Goal: Transaction & Acquisition: Purchase product/service

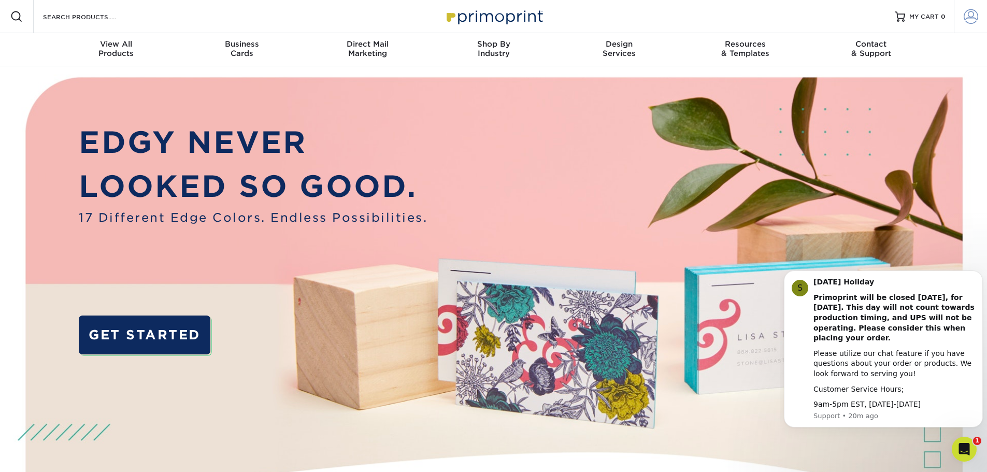
type input "staormino@cca-mail.com"
click at [976, 19] on span at bounding box center [971, 16] width 15 height 15
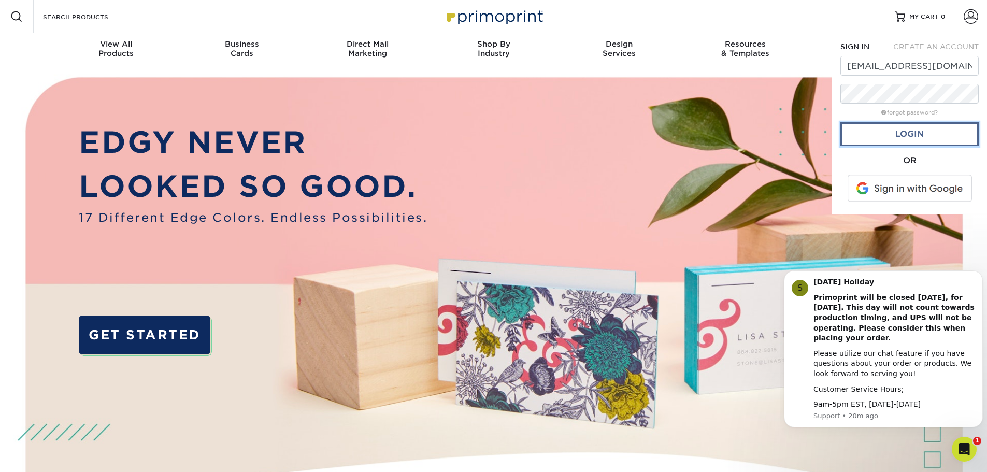
click at [909, 141] on link "Login" at bounding box center [910, 134] width 138 height 24
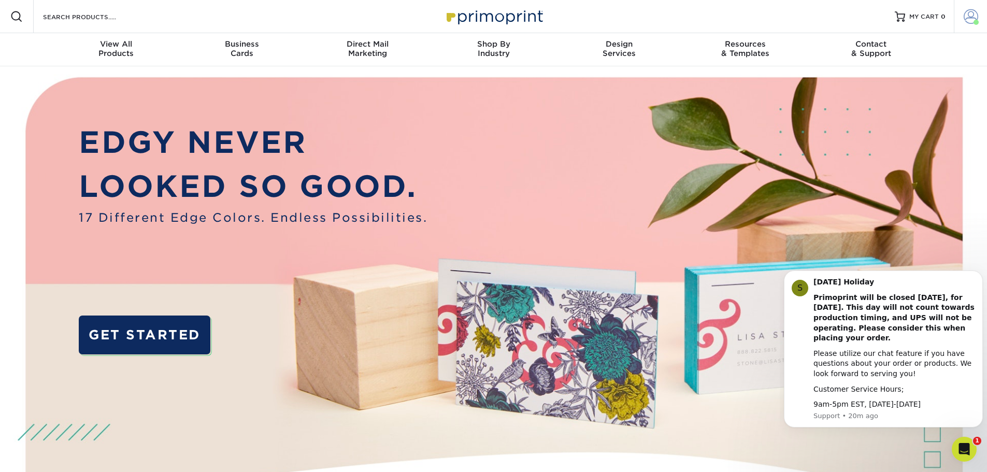
click at [972, 12] on span at bounding box center [971, 16] width 15 height 15
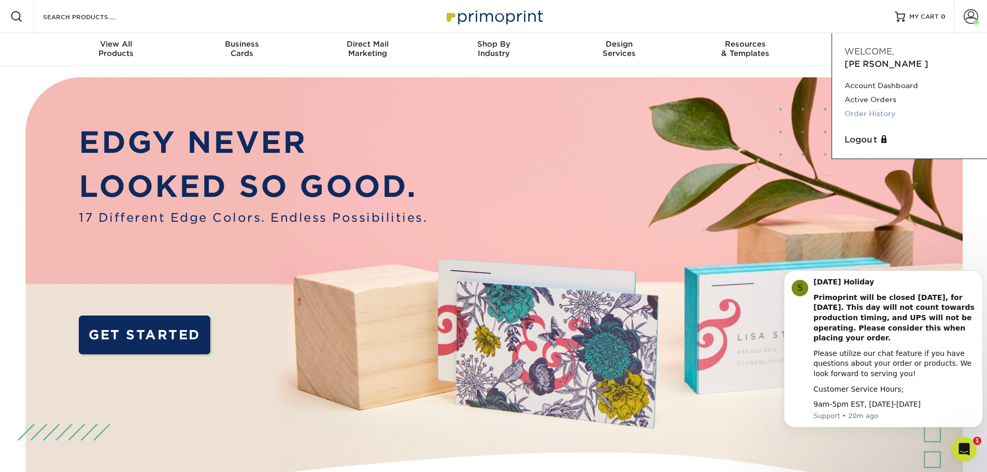
click at [875, 107] on link "Order History" at bounding box center [910, 114] width 130 height 14
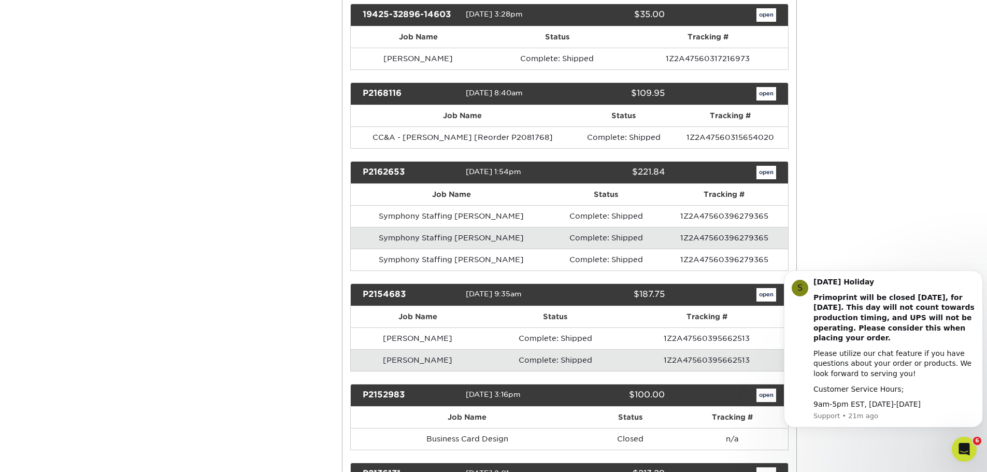
scroll to position [1918, 0]
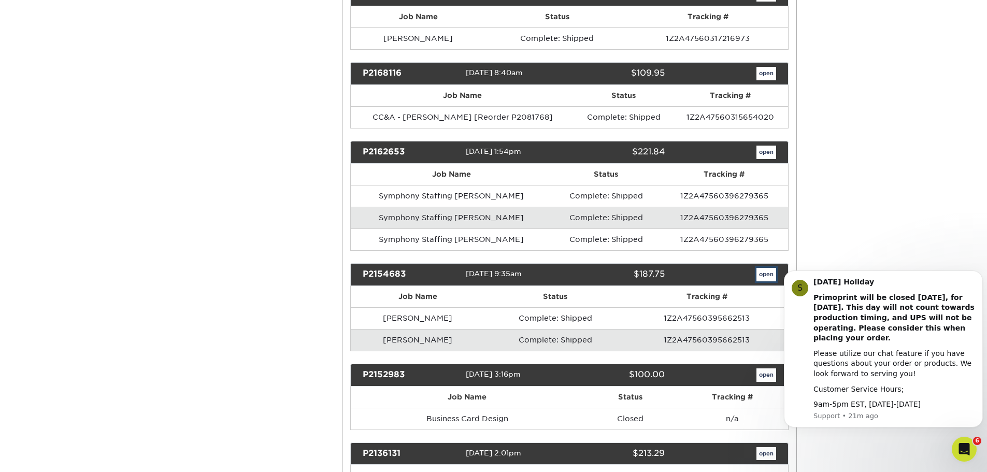
click at [767, 273] on link "open" at bounding box center [767, 274] width 20 height 13
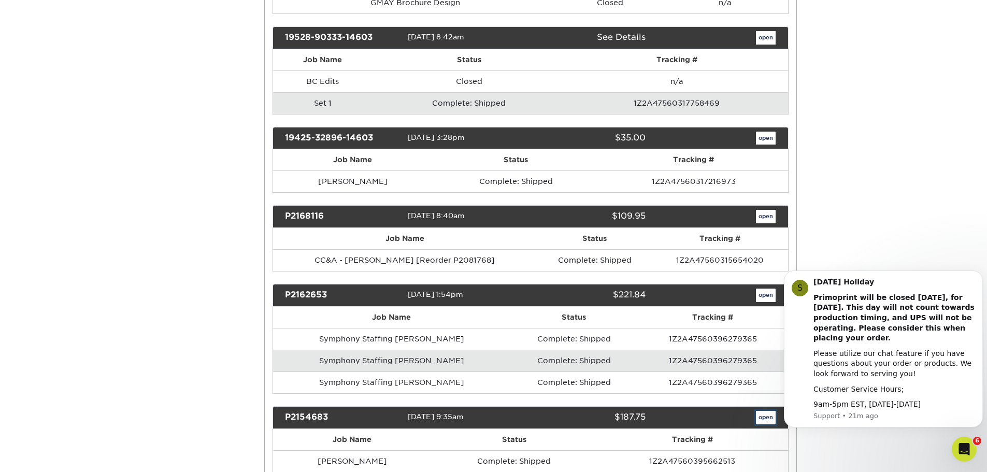
scroll to position [0, 0]
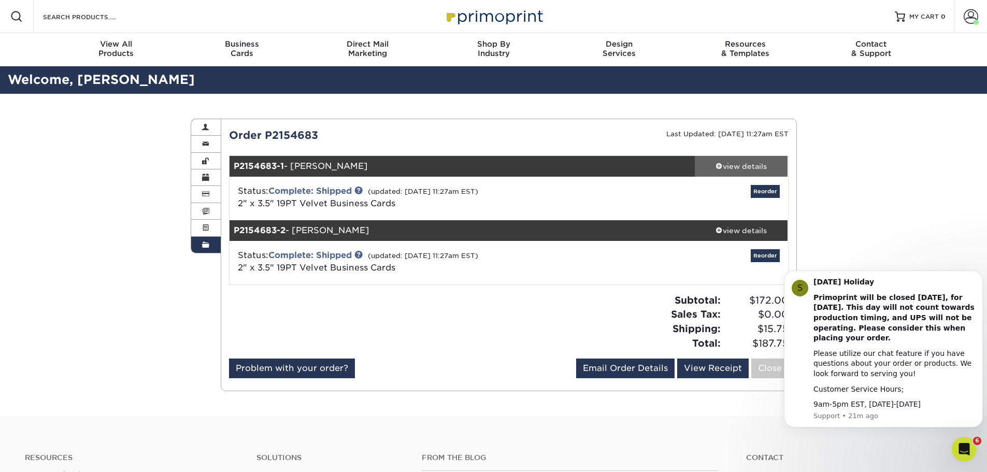
click at [761, 165] on div "view details" at bounding box center [741, 166] width 93 height 10
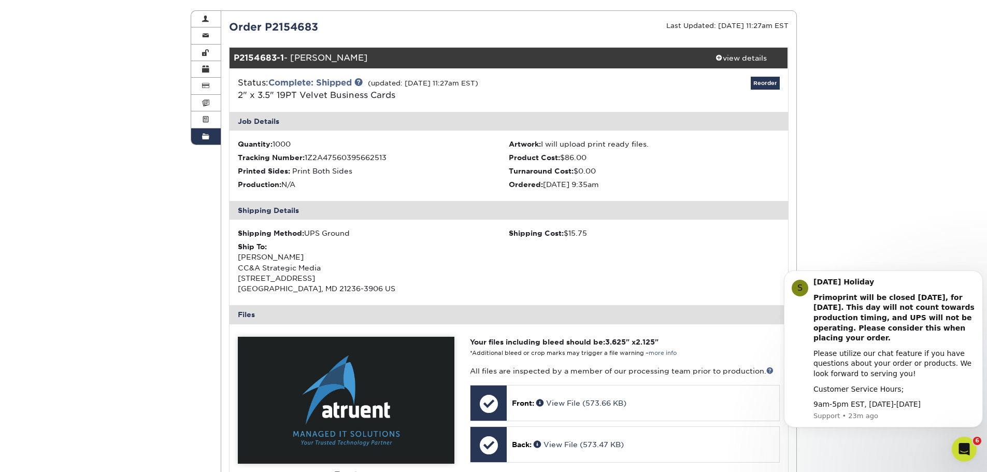
scroll to position [52, 0]
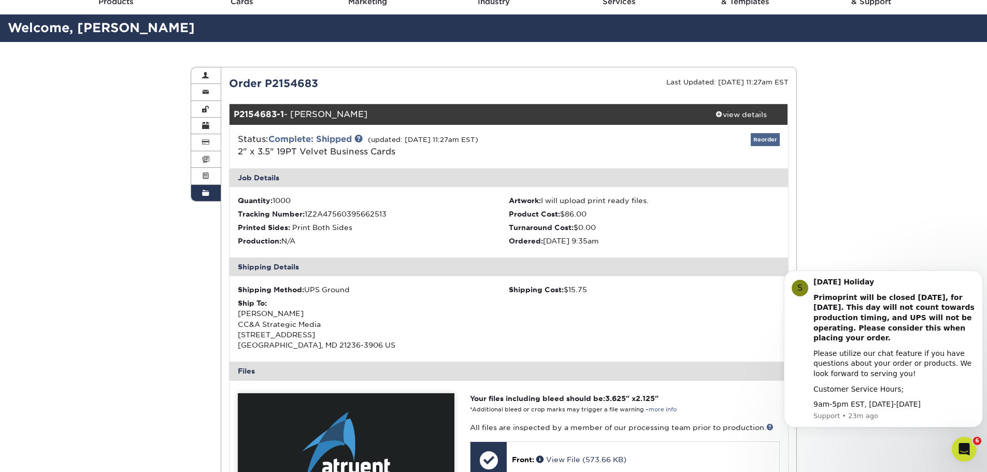
drag, startPoint x: 786, startPoint y: 143, endPoint x: 772, endPoint y: 141, distance: 14.6
click at [786, 143] on div "Reorder" at bounding box center [695, 146] width 186 height 27
click at [772, 141] on link "Reorder" at bounding box center [765, 139] width 29 height 13
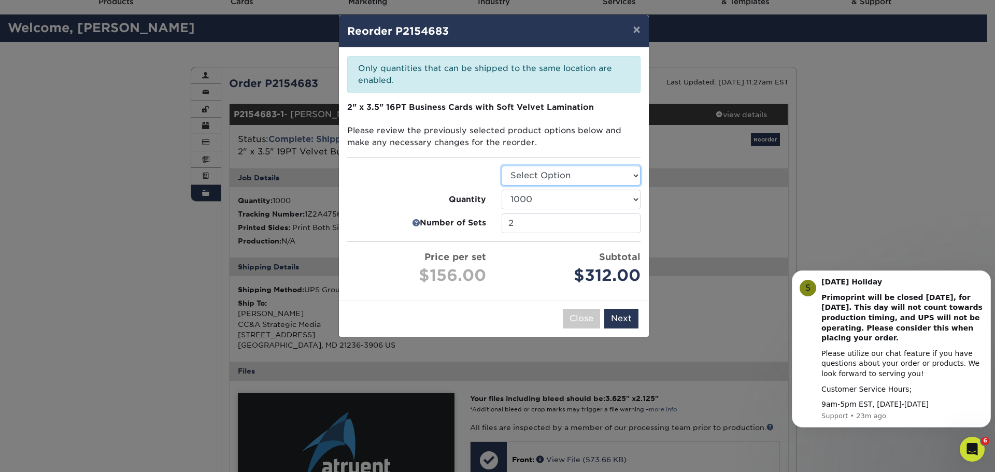
click at [534, 174] on select "Select Option Business Cards" at bounding box center [571, 176] width 139 height 20
select select "3b5148f1-0588-4f88-a218-97bcfdce65c1"
click at [502, 166] on select "Select Option Business Cards" at bounding box center [571, 176] width 139 height 20
click at [633, 34] on button "×" at bounding box center [637, 29] width 24 height 29
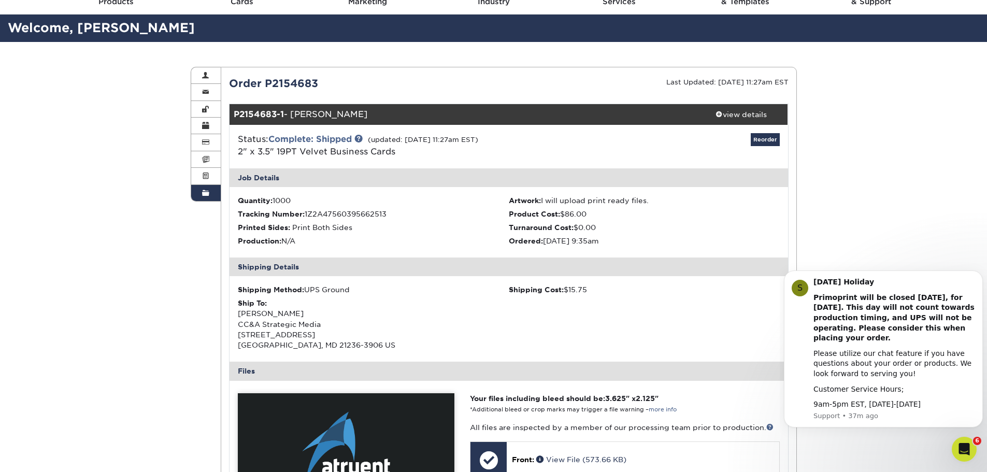
click at [468, 309] on div "Ship To: [PERSON_NAME] CC&A Strategic Media [STREET_ADDRESS]" at bounding box center [373, 324] width 271 height 53
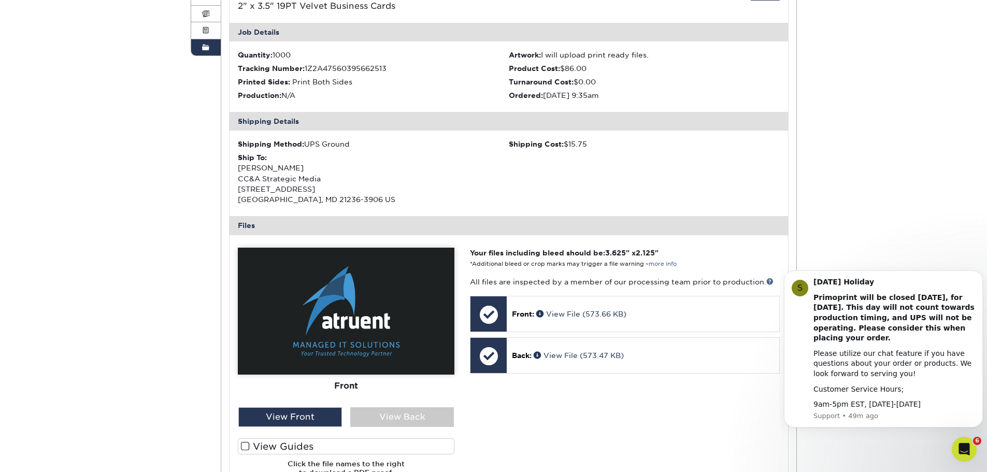
scroll to position [0, 0]
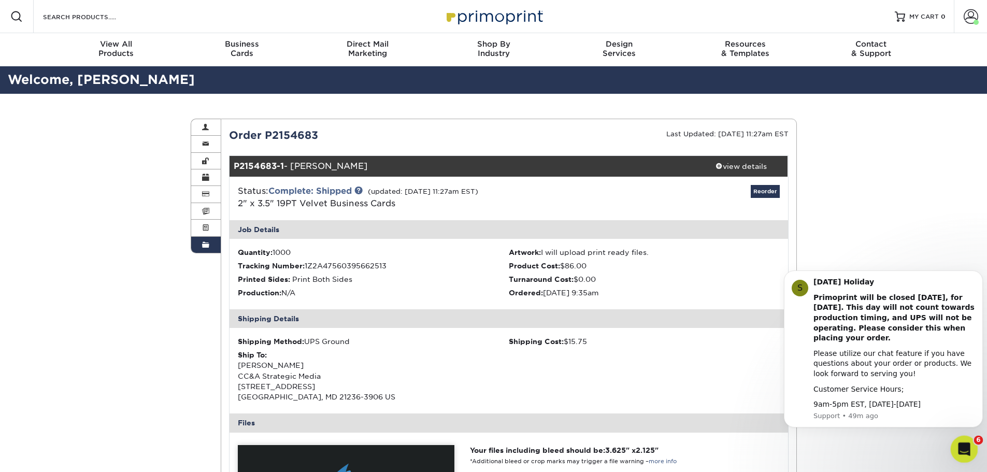
drag, startPoint x: 1858, startPoint y: 869, endPoint x: 962, endPoint y: 449, distance: 989.6
click at [961, 449] on icon "Open Intercom Messenger" at bounding box center [962, 448] width 7 height 8
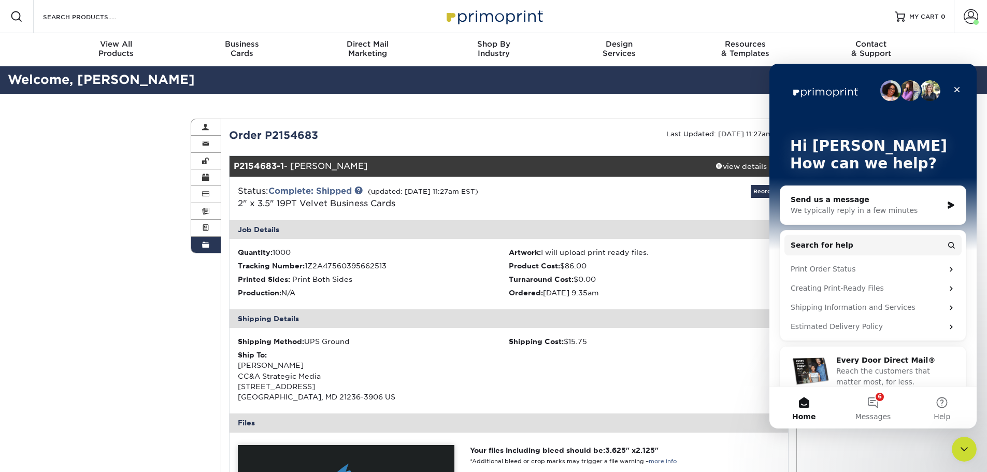
click at [829, 209] on div "We typically reply in a few minutes" at bounding box center [867, 210] width 152 height 11
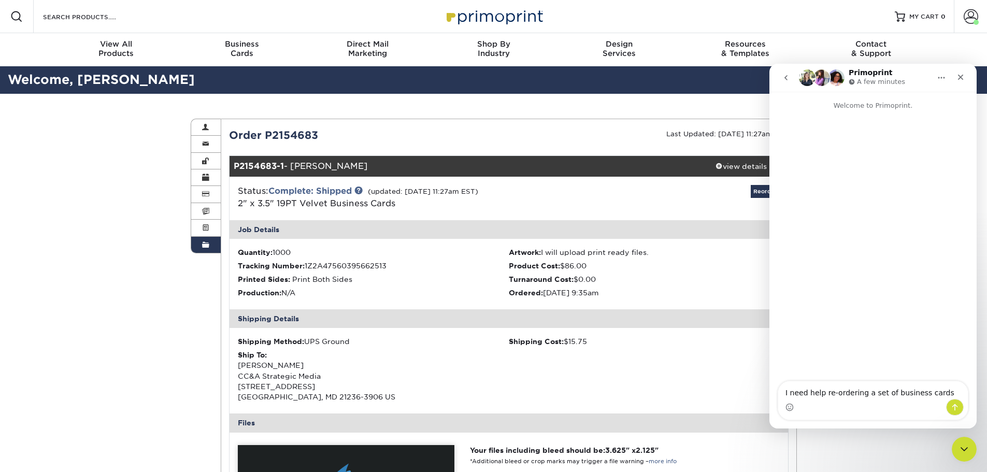
type textarea "I need help re-ordering a set of business cards"
drag, startPoint x: 529, startPoint y: 261, endPoint x: 735, endPoint y: 186, distance: 219.5
click at [531, 260] on ul "Quantity: 1000 Artwork: I will upload print ready files. Tracking Number: 1Z2A4…" at bounding box center [509, 274] width 559 height 70
drag, startPoint x: 352, startPoint y: 340, endPoint x: 308, endPoint y: 345, distance: 43.8
click at [308, 345] on div "Shipping Method: UPS Ground" at bounding box center [373, 341] width 271 height 10
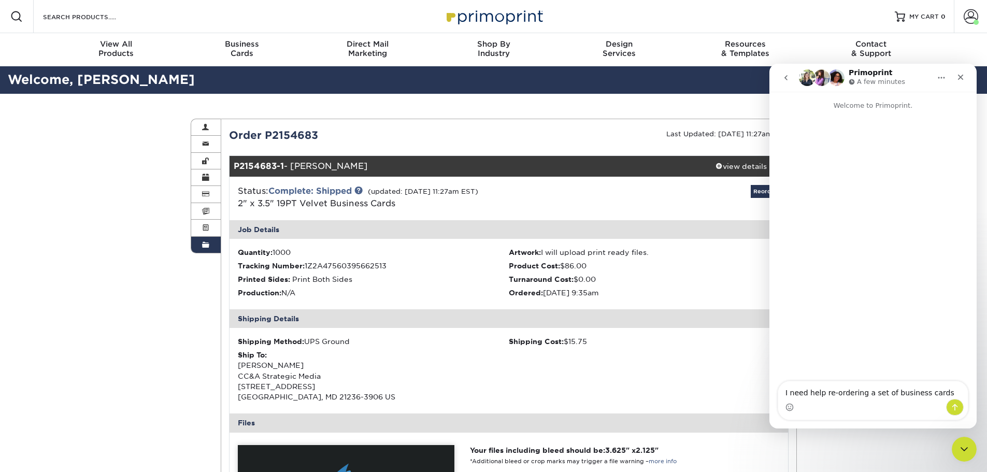
click at [542, 390] on div "Shipping Method: UPS Ground Shipping Cost: $15.75 Ship To: [PERSON_NAME] CC&A S…" at bounding box center [509, 371] width 559 height 86
click at [938, 393] on textarea "I need help re-ordering a set of business cards" at bounding box center [873, 390] width 190 height 18
